Goal: Transaction & Acquisition: Purchase product/service

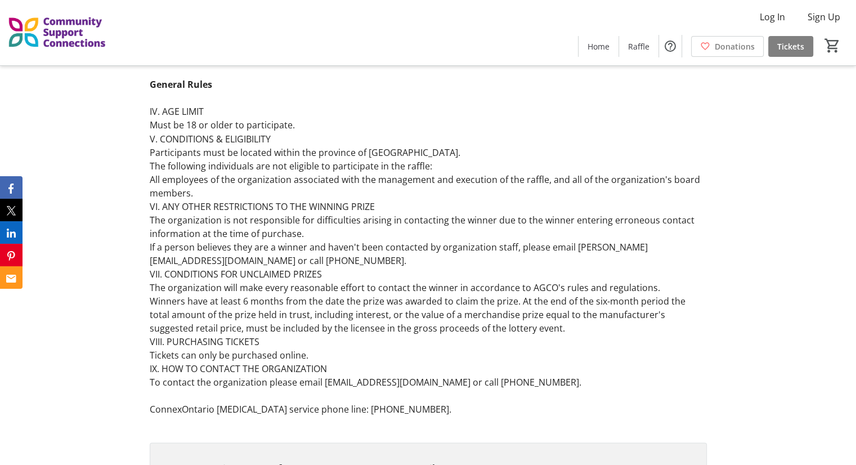
scroll to position [2022, 0]
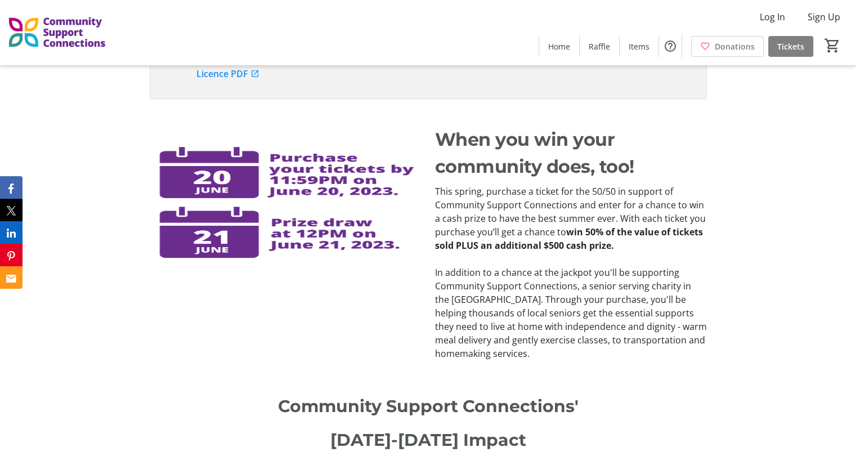
scroll to position [1396, 0]
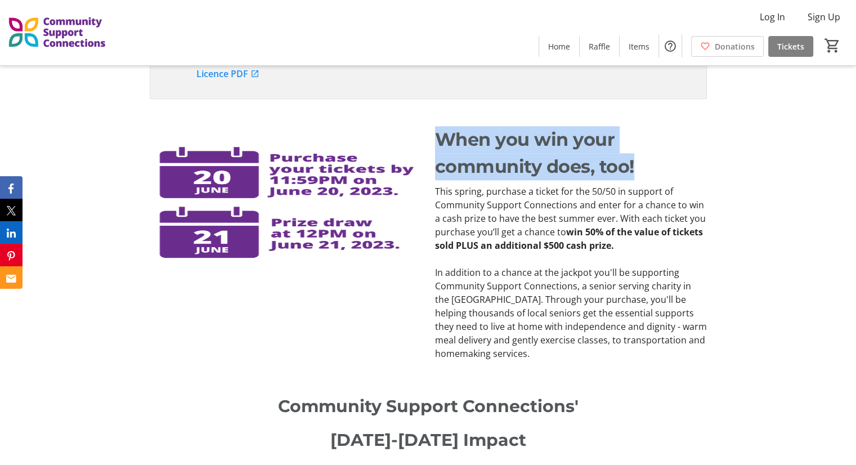
drag, startPoint x: 638, startPoint y: 159, endPoint x: 440, endPoint y: 141, distance: 199.0
click at [440, 141] on p "When you win your community does, too!" at bounding box center [571, 153] width 272 height 54
copy p "When you win your community does, too!"
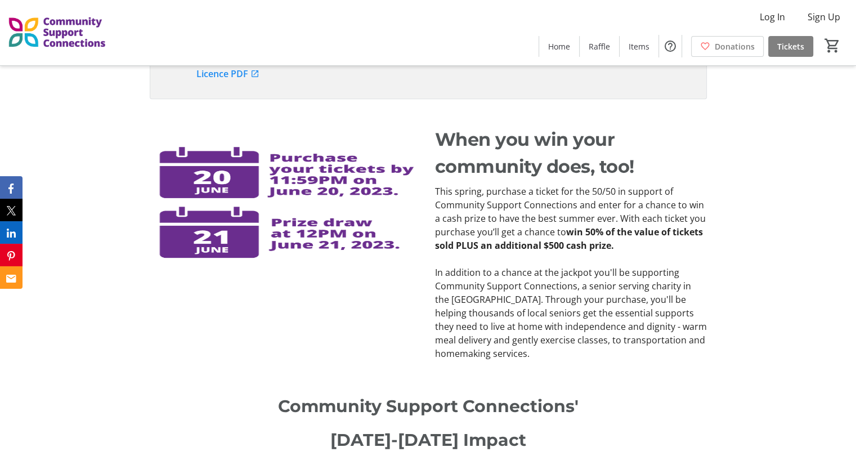
click at [508, 226] on p "This spring, purchase a ticket for the 50/50 in support of Community Support Co…" at bounding box center [571, 219] width 272 height 68
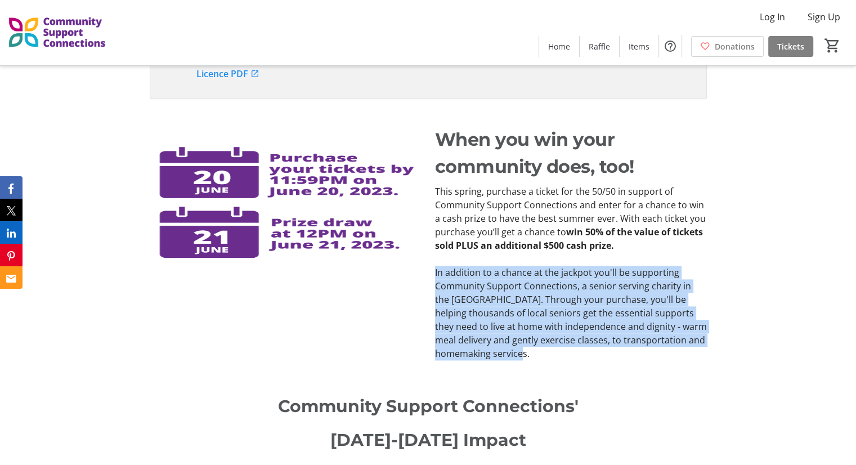
drag, startPoint x: 536, startPoint y: 350, endPoint x: 434, endPoint y: 272, distance: 128.2
click at [434, 272] on div "This spring, purchase a ticket for the 50/50 in support of Community Support Co…" at bounding box center [570, 273] width 285 height 176
copy p "In addition to a chance at the jackpot you'll be supporting Community Support C…"
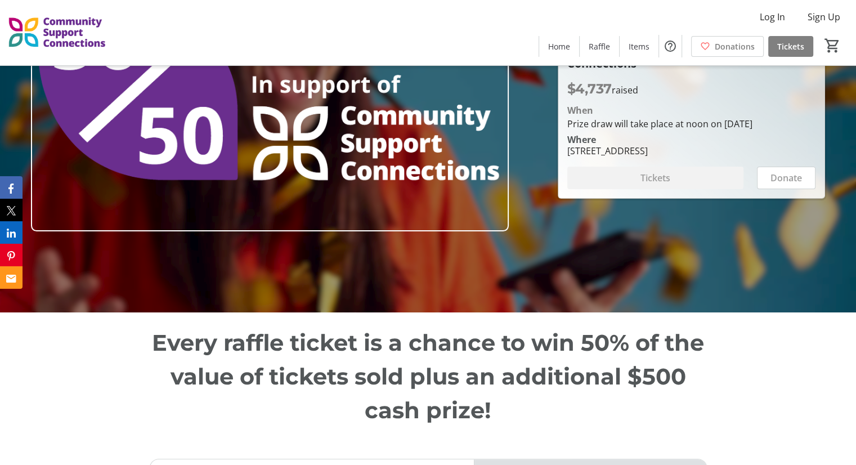
scroll to position [153, 0]
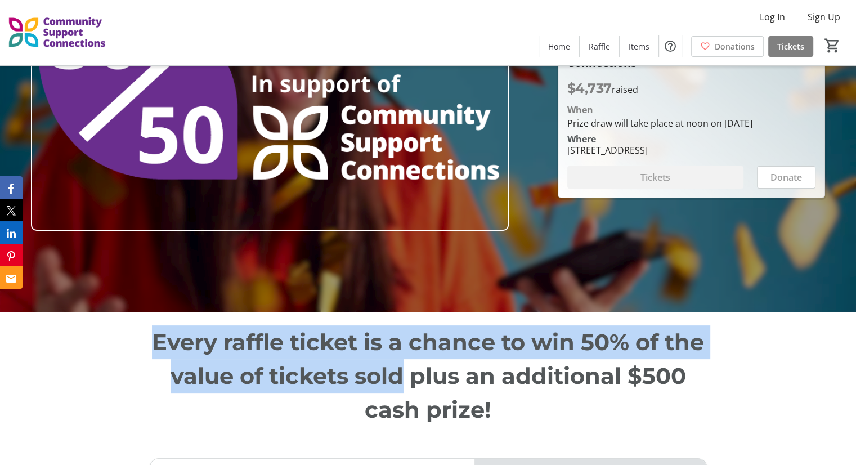
drag, startPoint x: 404, startPoint y: 375, endPoint x: 154, endPoint y: 332, distance: 253.2
click at [154, 332] on p "Every raffle ticket is a chance to win 50% of the value of tickets sold plus an…" at bounding box center [428, 375] width 557 height 101
copy p "Every raffle ticket is a chance to win 50% of the value of tickets sold"
